Goal: Register for event/course

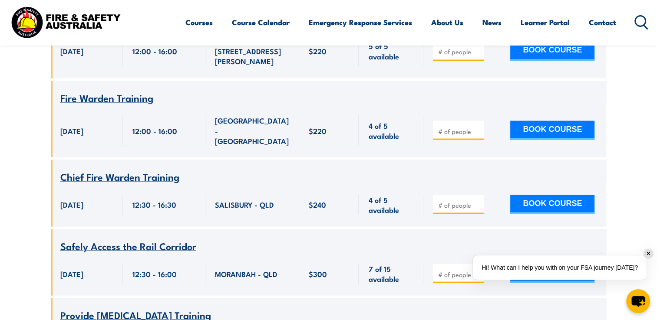
scroll to position [4863, 0]
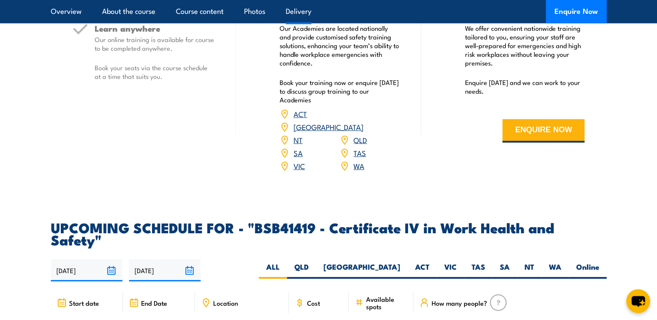
scroll to position [2605, 0]
